Goal: Task Accomplishment & Management: Use online tool/utility

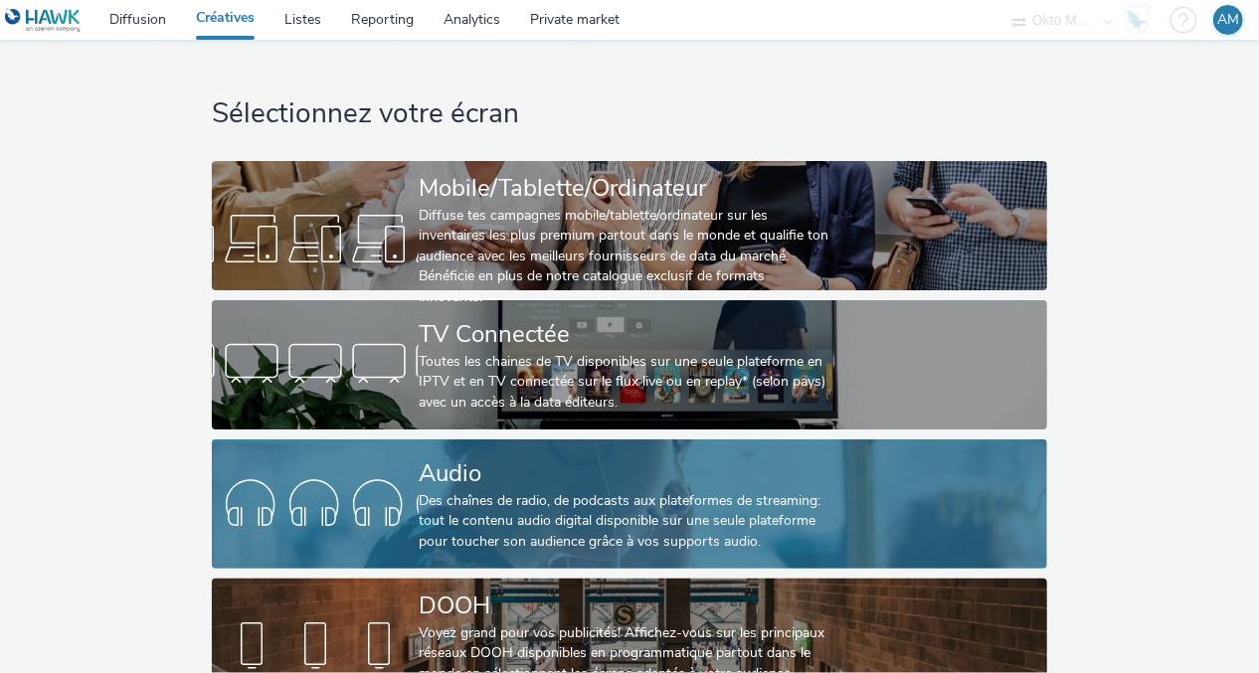
click at [412, 528] on div at bounding box center [315, 504] width 207 height 64
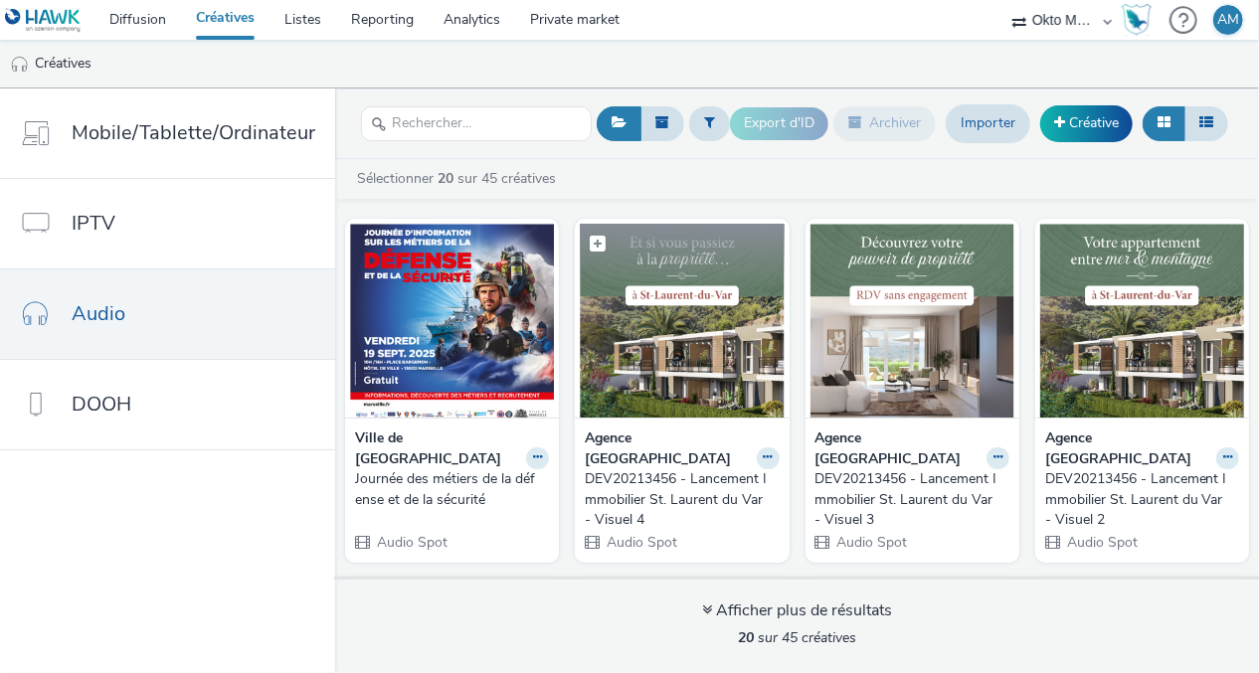
click at [660, 327] on img at bounding box center [682, 321] width 204 height 194
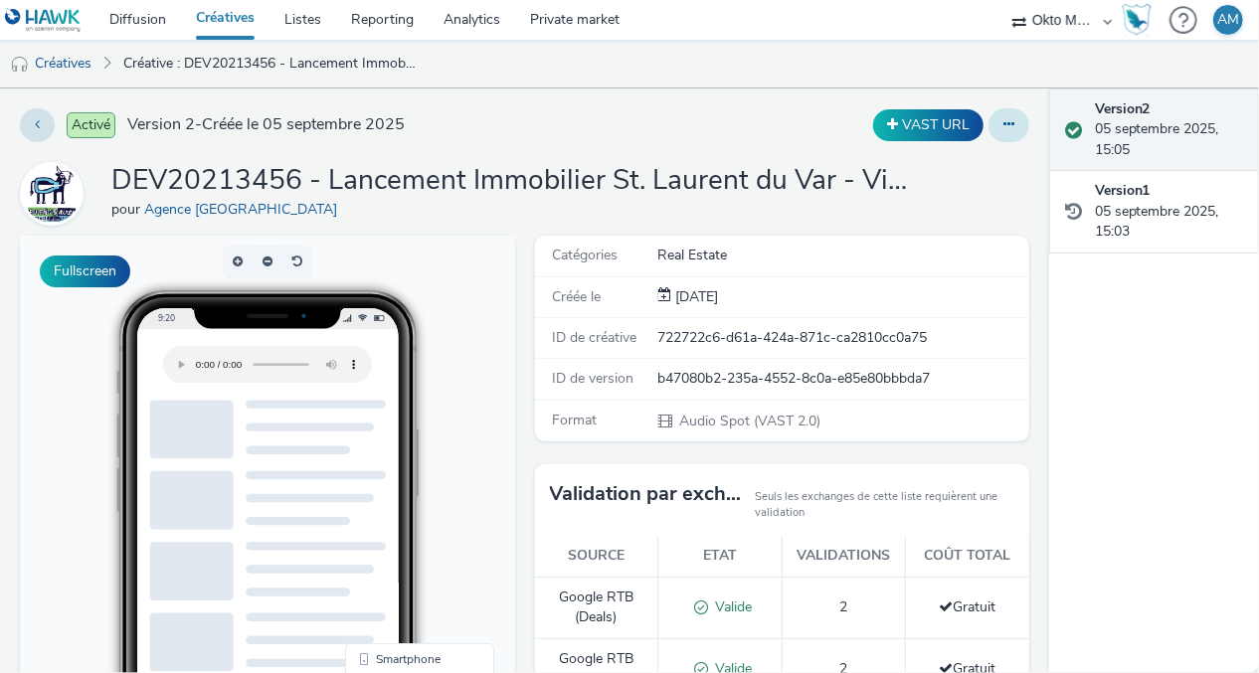
click at [998, 111] on button at bounding box center [1008, 125] width 41 height 34
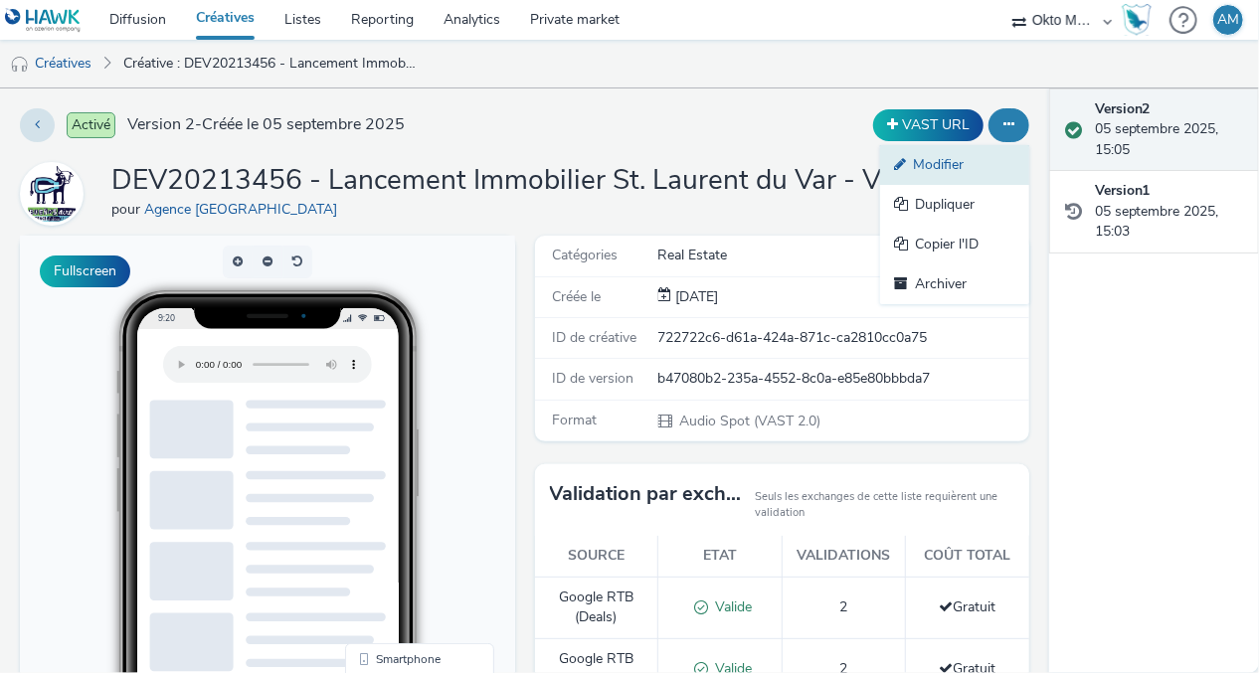
click at [975, 173] on link "Modifier" at bounding box center [954, 165] width 149 height 40
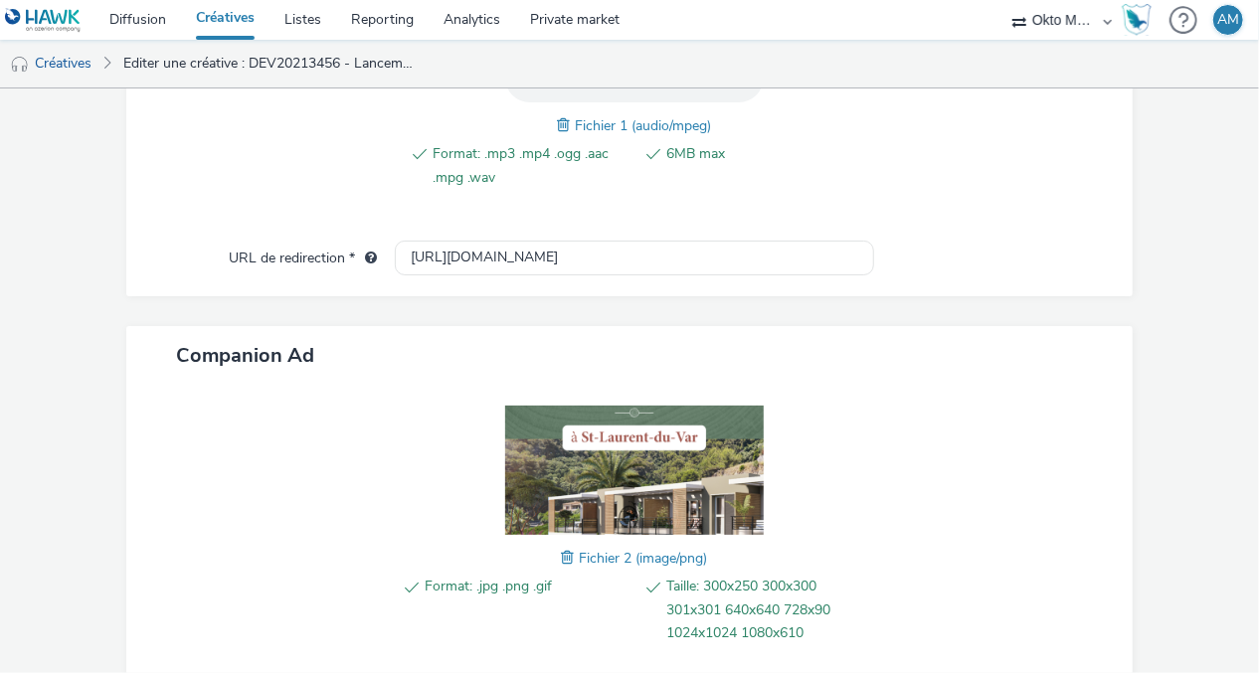
scroll to position [780, 0]
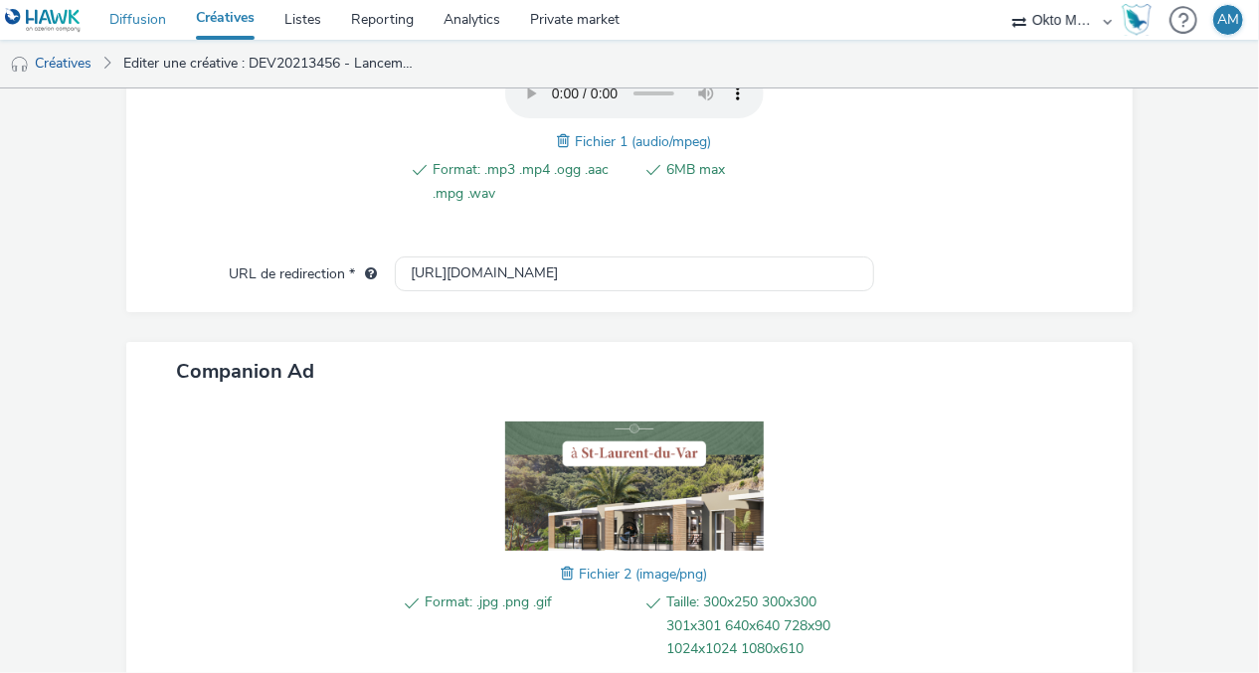
click at [117, 27] on link "Diffusion" at bounding box center [137, 20] width 87 height 40
